Goal: Task Accomplishment & Management: Use online tool/utility

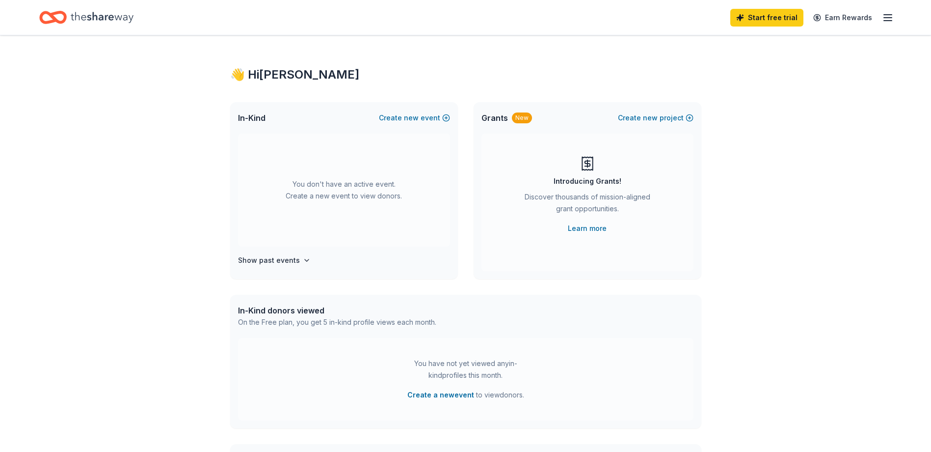
click at [888, 18] on line "button" at bounding box center [888, 18] width 8 height 0
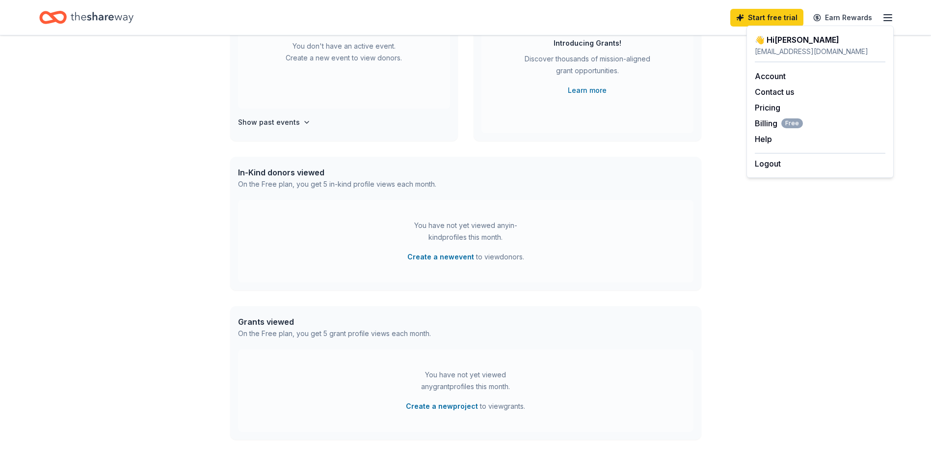
scroll to position [147, 0]
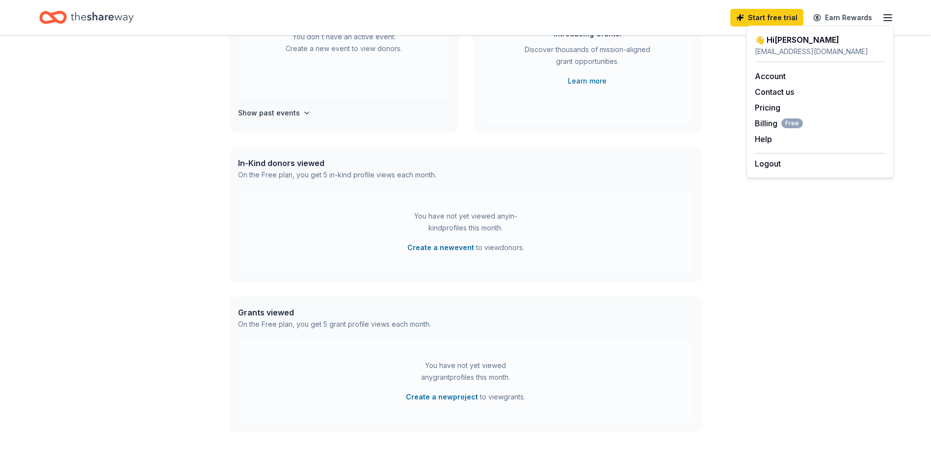
click at [118, 23] on icon "Home" at bounding box center [102, 17] width 63 height 20
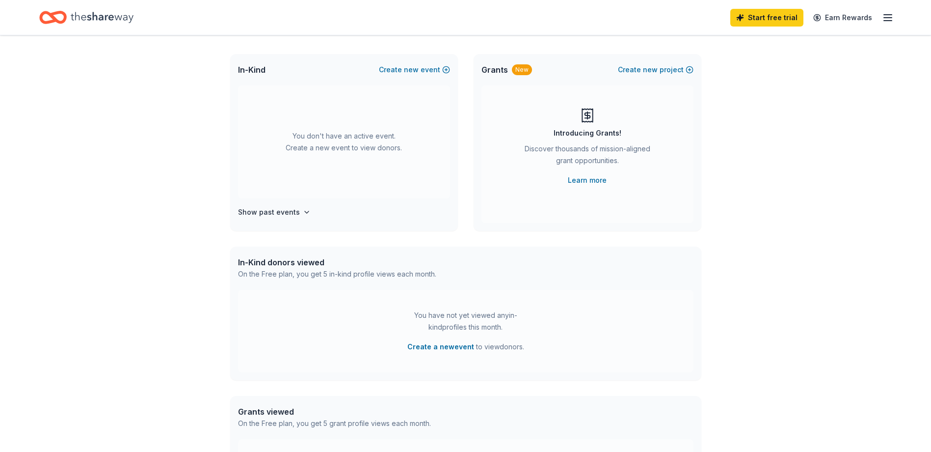
scroll to position [49, 0]
click at [303, 208] on icon "button" at bounding box center [307, 211] width 8 height 8
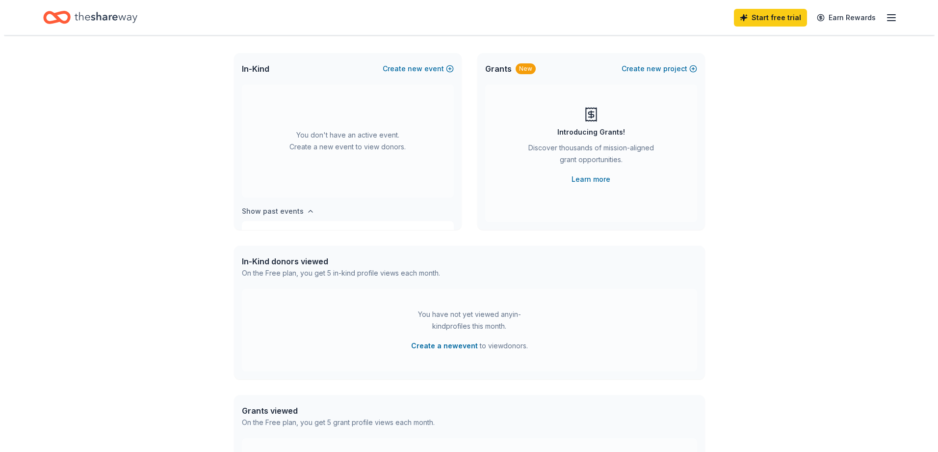
scroll to position [36, 0]
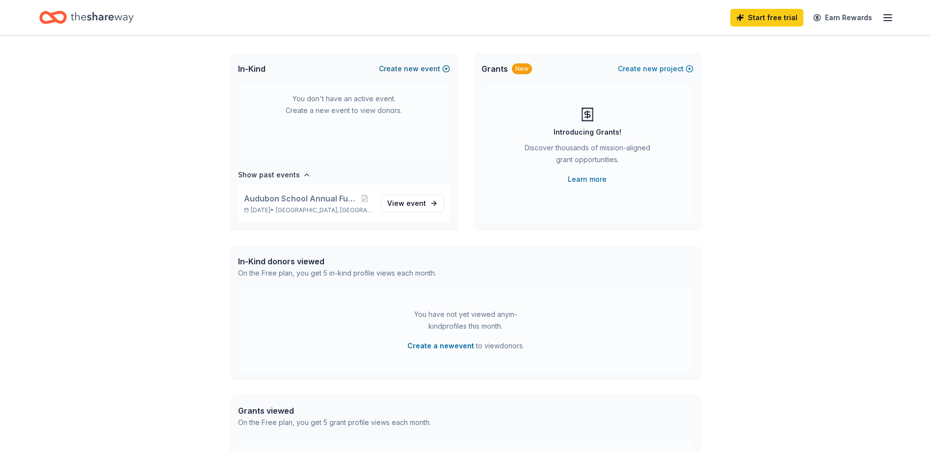
click at [419, 66] on span "new" at bounding box center [411, 69] width 15 height 12
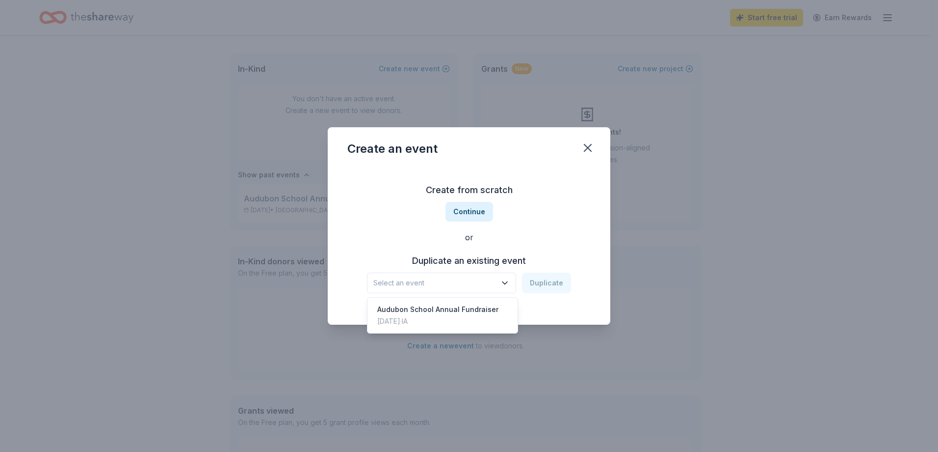
click at [505, 278] on icon "button" at bounding box center [505, 283] width 10 height 10
click at [432, 313] on div "Audubon School Annual Fundraiser" at bounding box center [437, 309] width 121 height 12
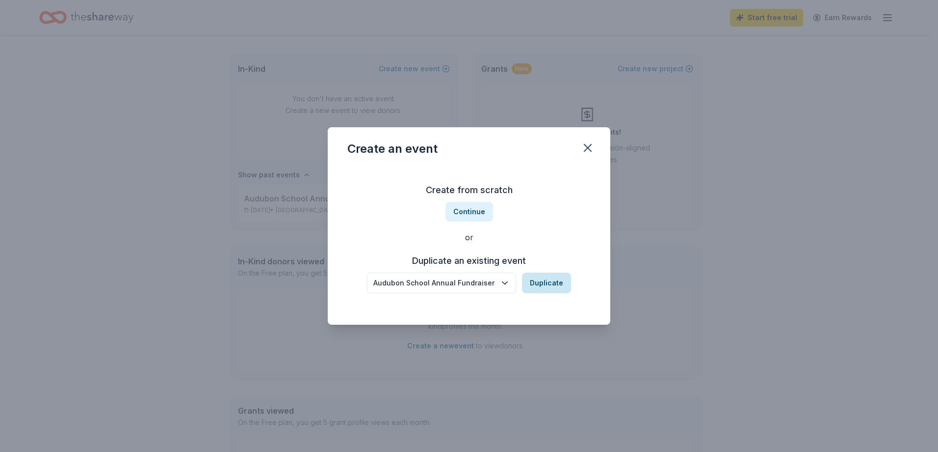
click at [545, 284] on button "Duplicate" at bounding box center [546, 282] width 49 height 21
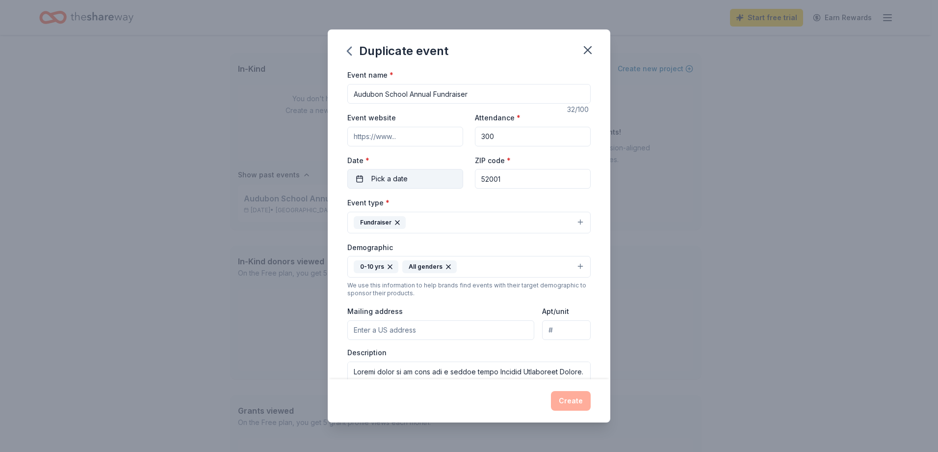
click at [397, 179] on span "Pick a date" at bounding box center [390, 179] width 36 height 12
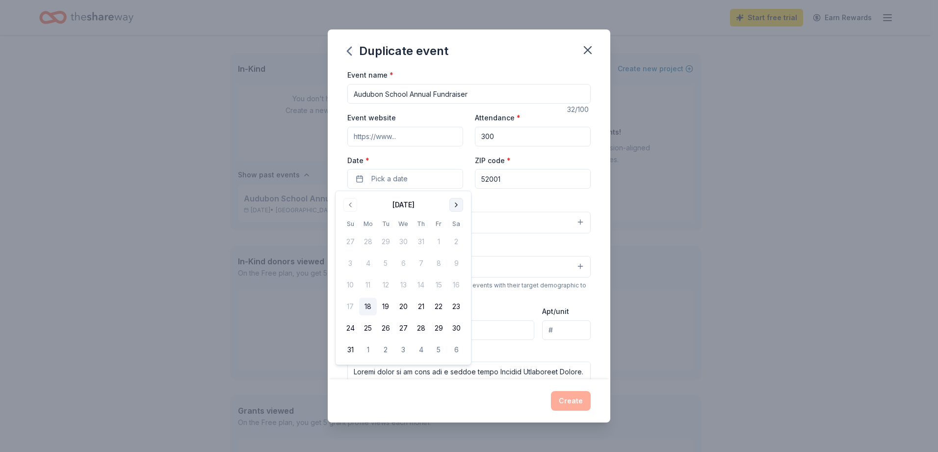
click at [454, 201] on button "Go to next month" at bounding box center [457, 205] width 14 height 14
click at [439, 240] on button "3" at bounding box center [439, 242] width 18 height 18
click at [587, 193] on div "Event name * Audubon School Annual Fundraiser 32 /100 Event website Attendance …" at bounding box center [469, 224] width 283 height 310
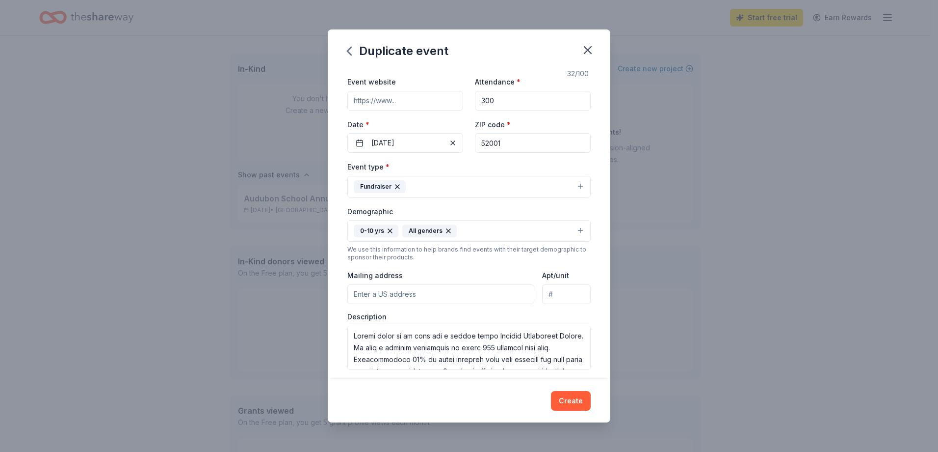
scroll to position [196, 0]
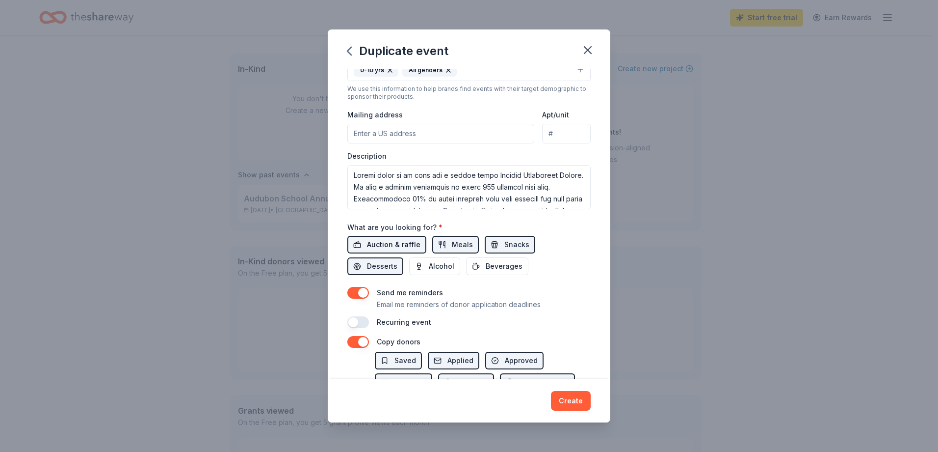
click at [397, 243] on span "Auction & raffle" at bounding box center [393, 245] width 53 height 12
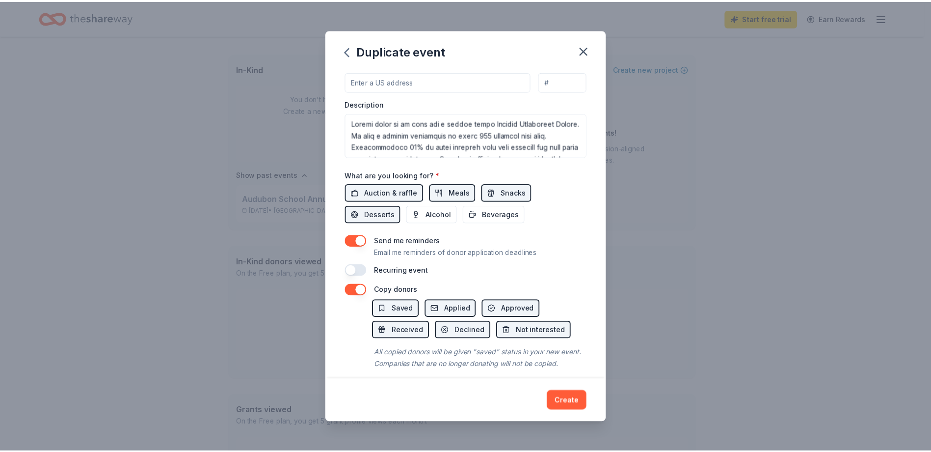
scroll to position [269, 0]
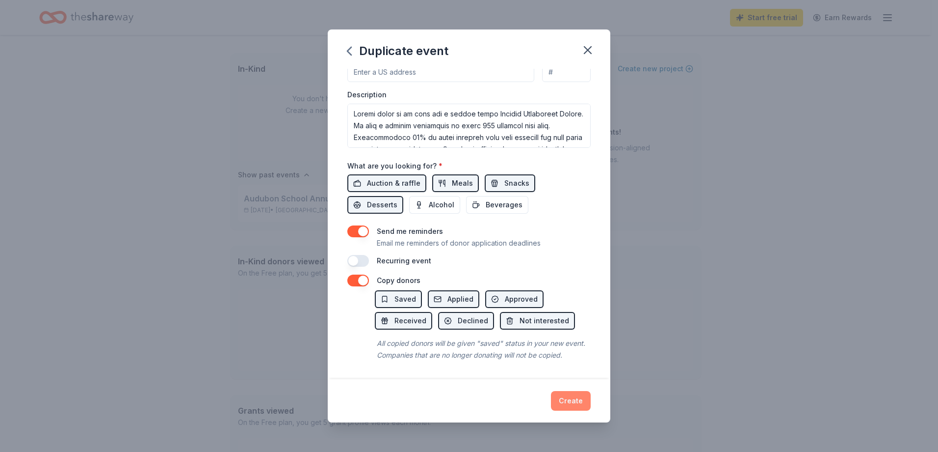
click at [577, 399] on button "Create" at bounding box center [571, 401] width 40 height 20
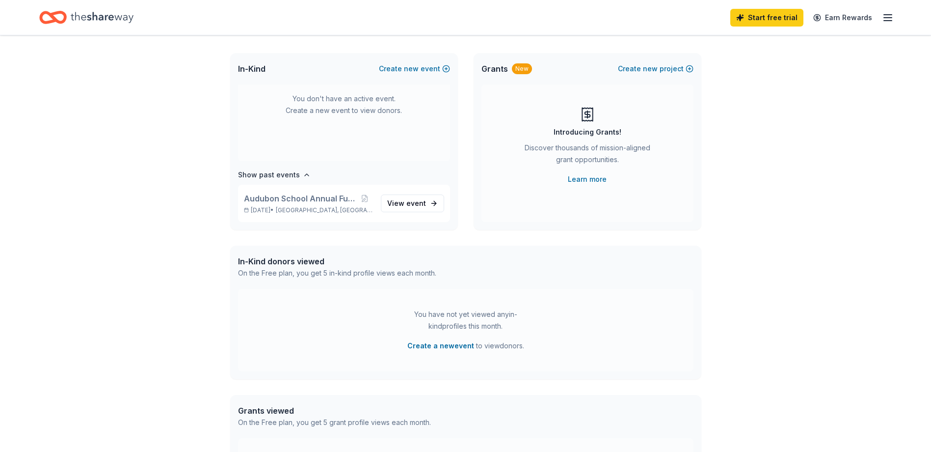
scroll to position [0, 0]
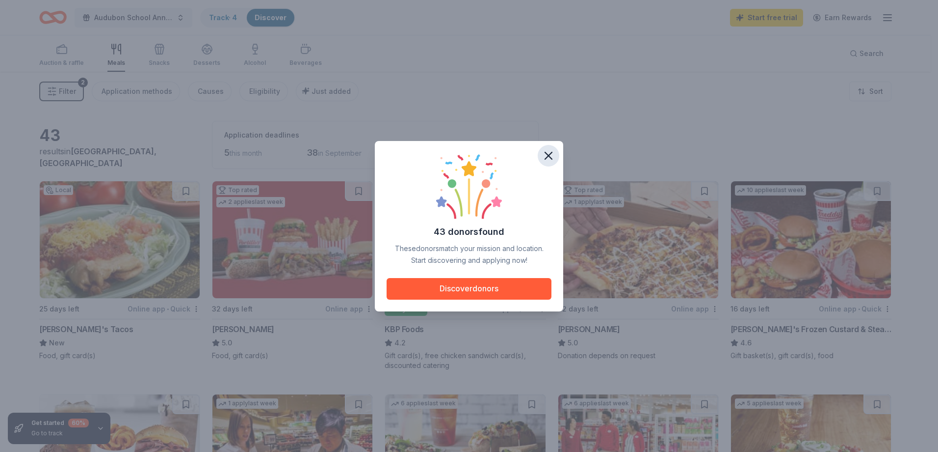
click at [549, 158] on icon "button" at bounding box center [549, 156] width 14 height 14
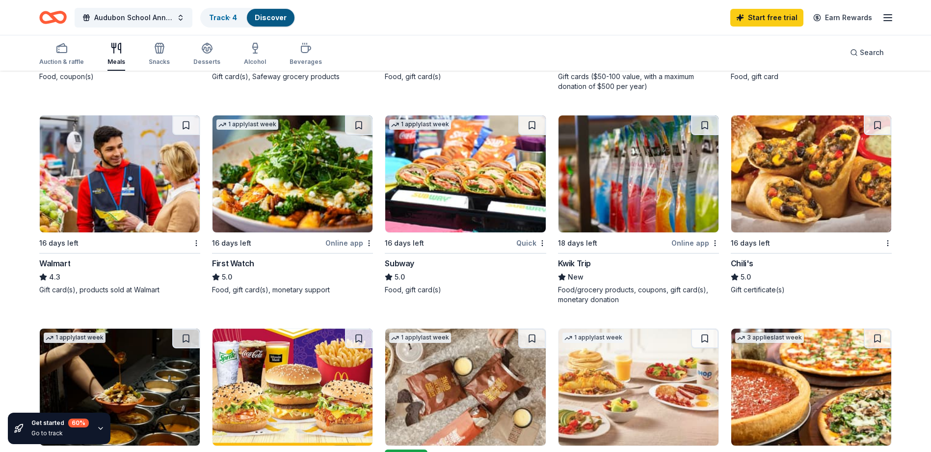
scroll to position [471, 0]
